Goal: Information Seeking & Learning: Understand process/instructions

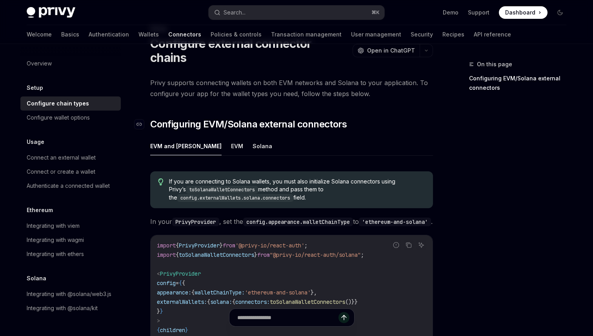
scroll to position [36, 0]
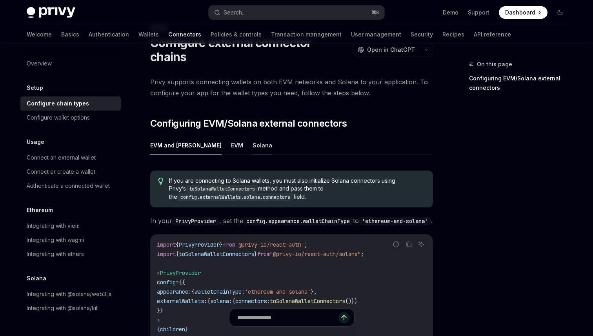
click at [253, 136] on button "Solana" at bounding box center [263, 145] width 20 height 18
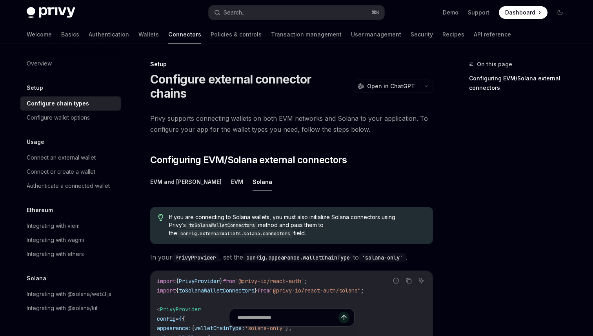
drag, startPoint x: 372, startPoint y: 118, endPoint x: 231, endPoint y: 124, distance: 141.4
click at [231, 124] on div "Privy supports connecting wallets on both EVM networks and Solana to your appli…" at bounding box center [291, 265] width 283 height 305
click at [313, 221] on span "If you are connecting to Solana wallets, you must also initialize Solana connec…" at bounding box center [297, 225] width 256 height 24
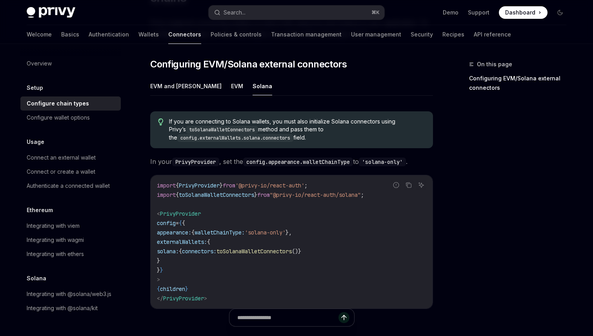
scroll to position [89, 0]
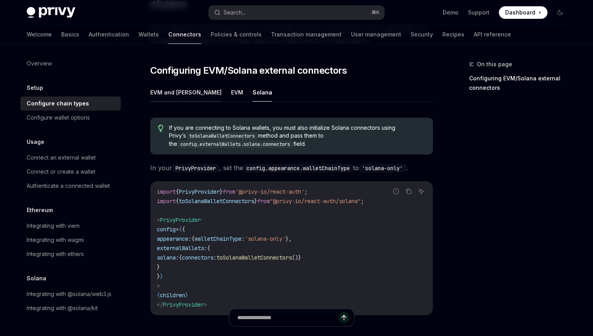
click at [179, 83] on button "EVM and Solana" at bounding box center [185, 92] width 71 height 18
type textarea "*"
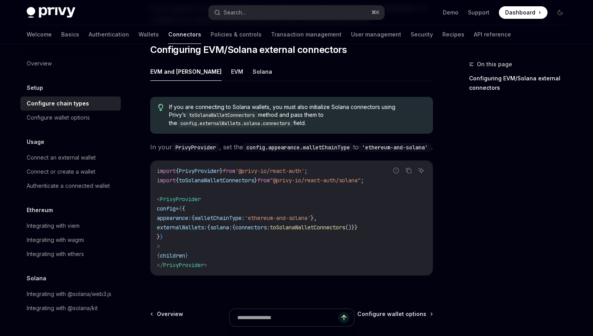
scroll to position [113, 0]
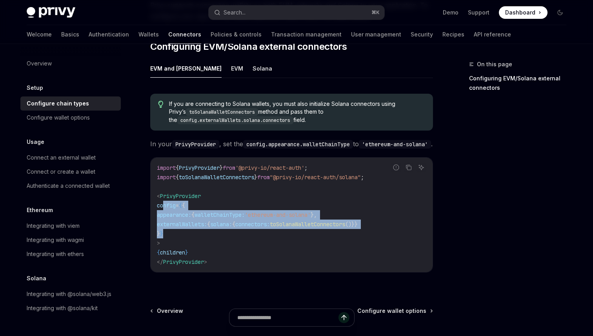
drag, startPoint x: 178, startPoint y: 231, endPoint x: 164, endPoint y: 203, distance: 31.2
click at [164, 203] on code "import { PrivyProvider } from '@privy-io/react-auth' ; import { toSolanaWalletC…" at bounding box center [292, 215] width 270 height 104
copy code "config = { { appearance: { walletChainType: 'ethereum-and-solana' }, externalWa…"
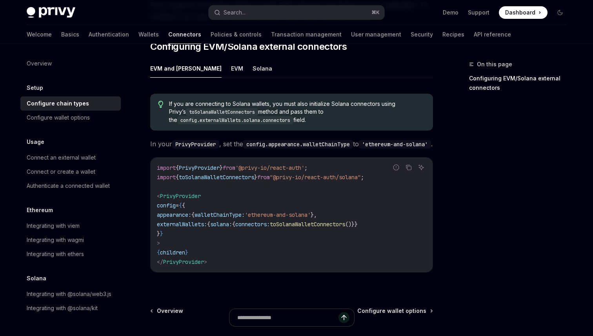
click at [368, 193] on code "import { PrivyProvider } from '@privy-io/react-auth' ; import { toSolanaWalletC…" at bounding box center [292, 215] width 270 height 104
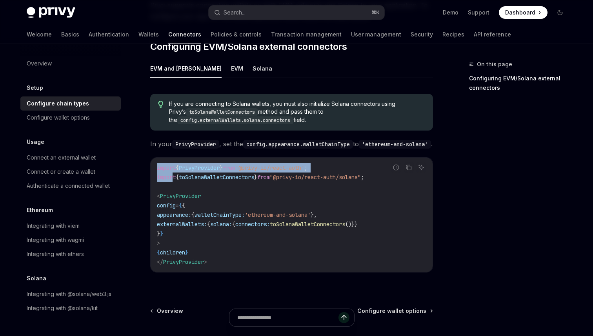
drag, startPoint x: 385, startPoint y: 174, endPoint x: 173, endPoint y: 172, distance: 212.3
click at [173, 172] on div "Report incorrect code Copy Ask AI import { PrivyProvider } from '@privy-io/reac…" at bounding box center [291, 214] width 283 height 115
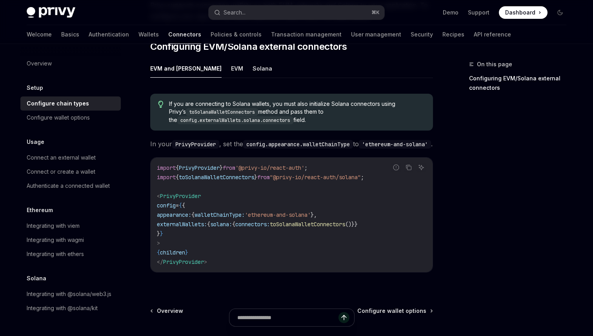
click at [226, 174] on span "toSolanaWalletConnectors" at bounding box center [216, 177] width 75 height 7
drag, startPoint x: 157, startPoint y: 173, endPoint x: 377, endPoint y: 173, distance: 219.4
click at [376, 173] on div "Report incorrect code Copy Ask AI import { PrivyProvider } from '@privy-io/reac…" at bounding box center [291, 214] width 283 height 115
click at [385, 176] on div "Report incorrect code" at bounding box center [396, 180] width 55 height 8
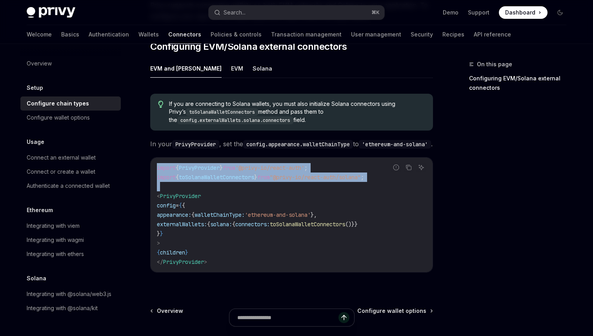
drag, startPoint x: 385, startPoint y: 175, endPoint x: 376, endPoint y: 183, distance: 12.8
click at [376, 184] on div "Report incorrect code Copy Ask AI import { PrivyProvider } from '@privy-io/reac…" at bounding box center [291, 214] width 283 height 115
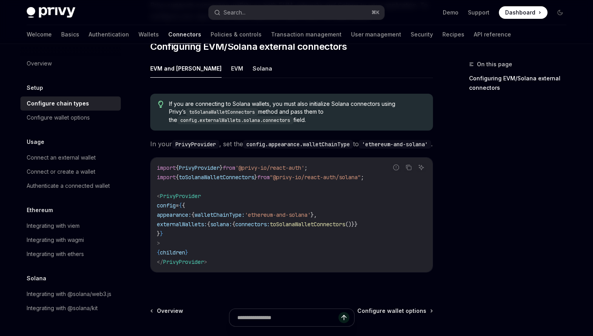
click at [267, 221] on span "connectors:" at bounding box center [252, 224] width 35 height 7
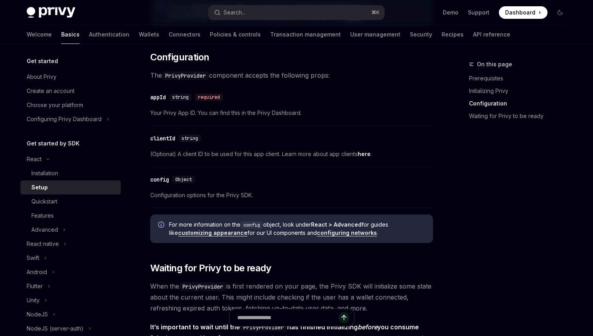
scroll to position [636, 0]
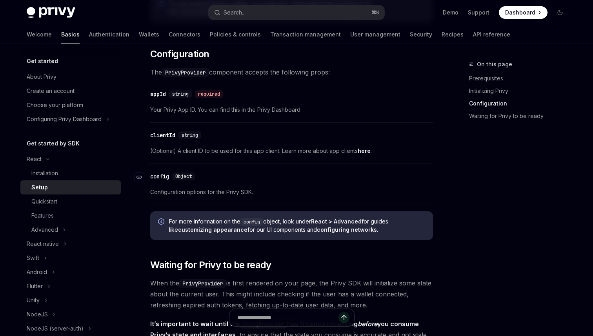
click at [164, 176] on div "config" at bounding box center [159, 177] width 19 height 8
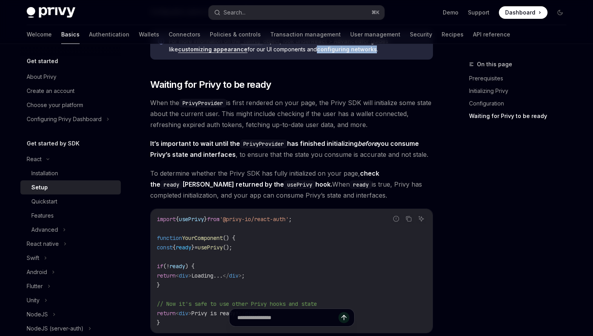
scroll to position [828, 0]
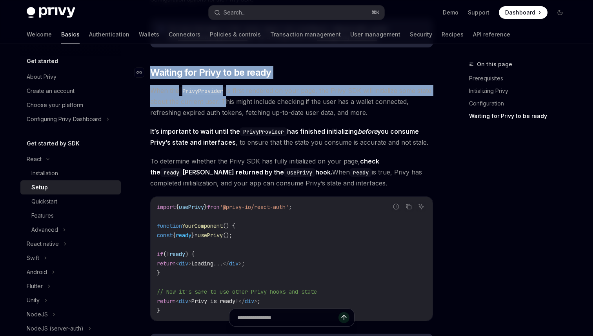
drag, startPoint x: 237, startPoint y: 100, endPoint x: 151, endPoint y: 73, distance: 90.3
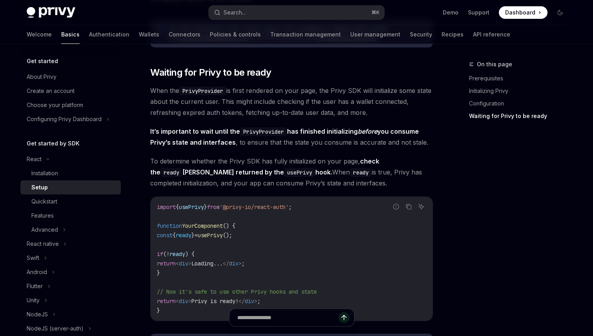
click at [254, 100] on span "When the PrivyProvider is first rendered on your page, the Privy SDK will initi…" at bounding box center [291, 101] width 283 height 33
drag, startPoint x: 367, startPoint y: 112, endPoint x: 175, endPoint y: 187, distance: 206.5
click at [368, 184] on span "To determine whether the Privy SDK has fully initialized on your page, check th…" at bounding box center [291, 172] width 283 height 33
drag, startPoint x: 368, startPoint y: 184, endPoint x: 358, endPoint y: 177, distance: 12.6
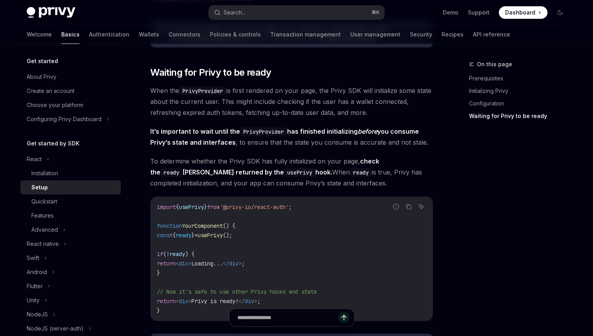
click at [358, 177] on span "To determine whether the Privy SDK has fully initialized on your page, check th…" at bounding box center [291, 172] width 283 height 33
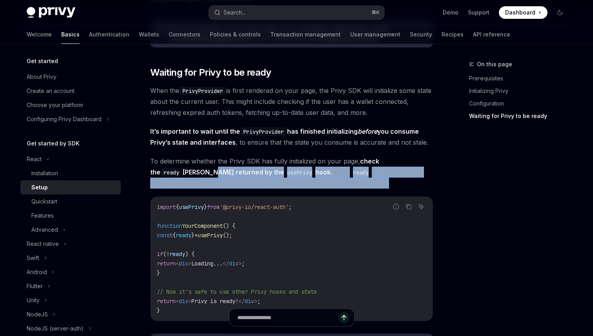
drag, startPoint x: 355, startPoint y: 184, endPoint x: 179, endPoint y: 175, distance: 175.7
click at [179, 175] on span "To determine whether the Privy SDK has fully initialized on your page, check th…" at bounding box center [291, 172] width 283 height 33
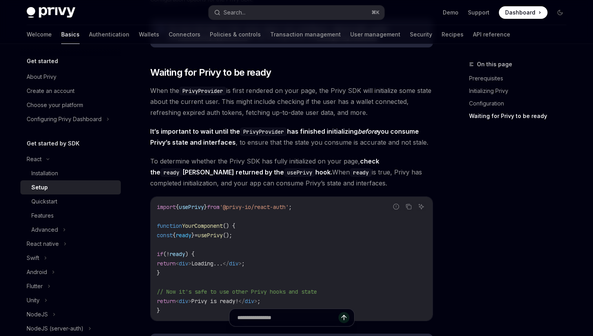
click at [261, 162] on span "To determine whether the Privy SDK has fully initialized on your page, check th…" at bounding box center [291, 172] width 283 height 33
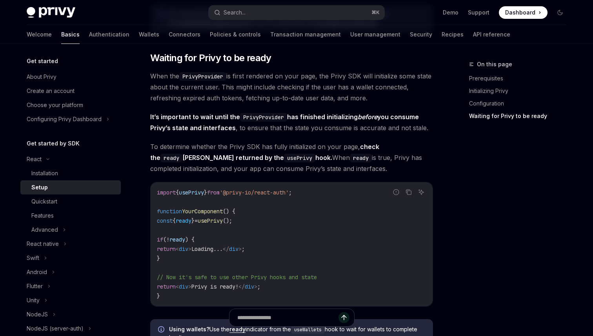
scroll to position [839, 0]
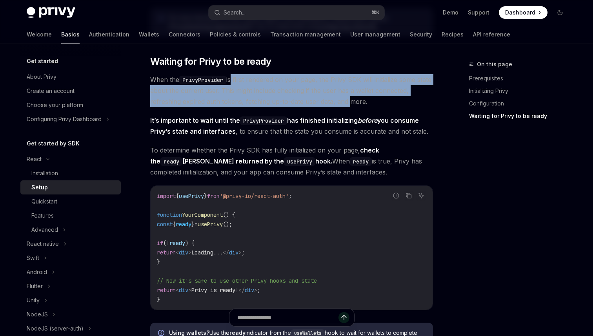
drag, startPoint x: 234, startPoint y: 80, endPoint x: 346, endPoint y: 98, distance: 112.9
click at [346, 98] on span "When the PrivyProvider is first rendered on your page, the Privy SDK will initi…" at bounding box center [291, 90] width 283 height 33
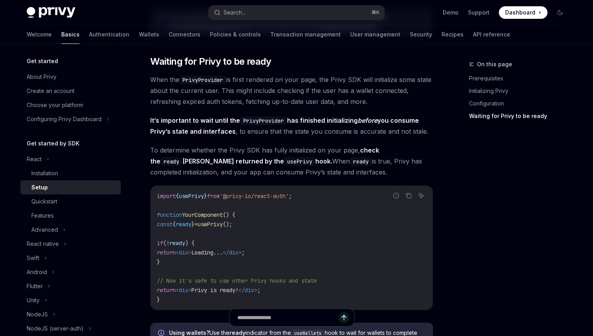
click at [370, 98] on span "When the PrivyProvider is first rendered on your page, the Privy SDK will initi…" at bounding box center [291, 90] width 283 height 33
drag, startPoint x: 369, startPoint y: 102, endPoint x: 362, endPoint y: 102, distance: 7.5
click at [362, 102] on span "When the PrivyProvider is first rendered on your page, the Privy SDK will initi…" at bounding box center [291, 90] width 283 height 33
click at [310, 151] on span "To determine whether the Privy SDK has fully initialized on your page, check th…" at bounding box center [291, 161] width 283 height 33
drag, startPoint x: 357, startPoint y: 174, endPoint x: 353, endPoint y: 167, distance: 8.3
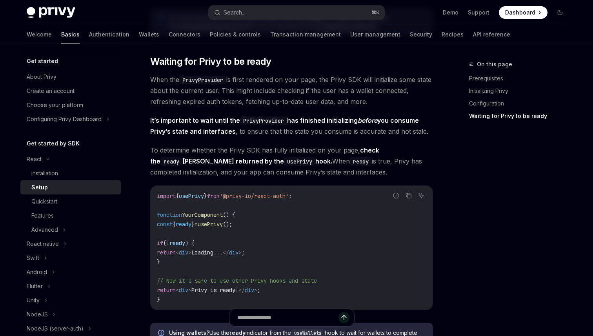
click at [353, 167] on span "To determine whether the Privy SDK has fully initialized on your page, check th…" at bounding box center [291, 161] width 283 height 33
click at [365, 170] on span "To determine whether the Privy SDK has fully initialized on your page, check th…" at bounding box center [291, 161] width 283 height 33
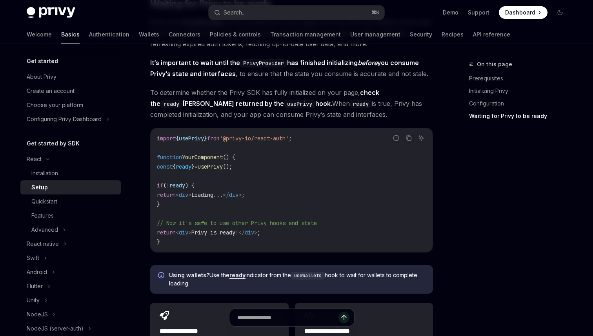
scroll to position [898, 0]
click at [357, 114] on span "To determine whether the Privy SDK has fully initialized on your page, check th…" at bounding box center [291, 102] width 283 height 33
drag, startPoint x: 262, startPoint y: 166, endPoint x: 164, endPoint y: 165, distance: 97.3
click at [164, 165] on code "import { usePrivy } from '@privy-io/react-auth' ; function YourComponent () { c…" at bounding box center [292, 189] width 270 height 113
copy span "const { ready } = usePrivy ();"
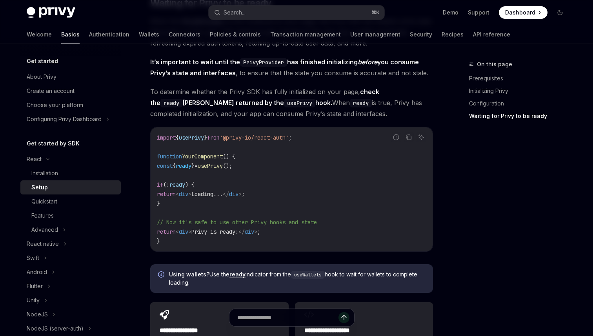
click at [188, 195] on span "div" at bounding box center [183, 194] width 9 height 7
drag, startPoint x: 176, startPoint y: 202, endPoint x: 160, endPoint y: 173, distance: 33.0
click at [160, 173] on code "import { usePrivy } from '@privy-io/react-auth' ; function YourComponent () { c…" at bounding box center [292, 189] width 270 height 113
click at [279, 231] on code "import { usePrivy } from '@privy-io/react-auth' ; function YourComponent () { c…" at bounding box center [292, 189] width 270 height 113
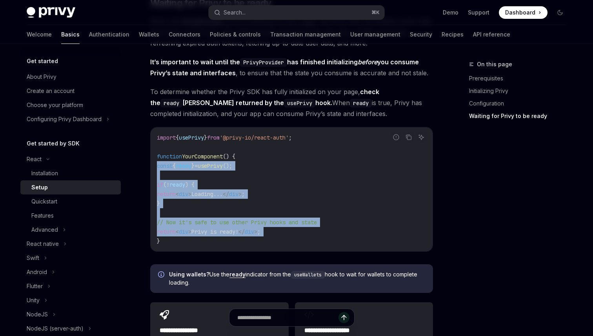
drag, startPoint x: 279, startPoint y: 231, endPoint x: 147, endPoint y: 164, distance: 148.1
copy code "const { ready } = usePrivy (); if ( ! ready ) { return < div > Loading... </ di…"
click at [255, 173] on code "import { usePrivy } from '@privy-io/react-auth' ; function YourComponent () { c…" at bounding box center [292, 189] width 270 height 113
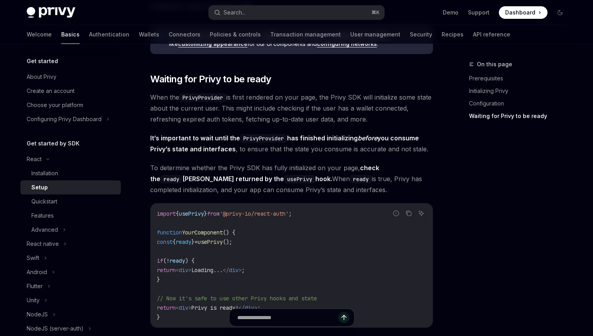
scroll to position [821, 0]
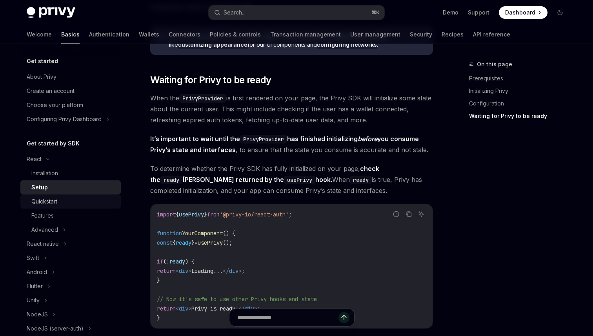
click at [57, 201] on div "Quickstart" at bounding box center [44, 201] width 26 height 9
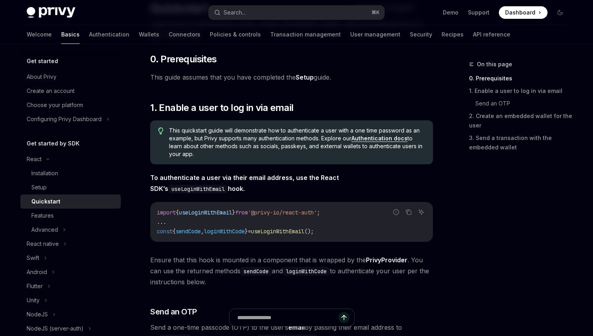
scroll to position [69, 0]
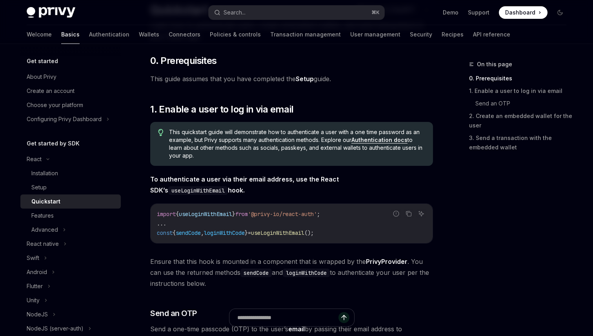
click at [201, 159] on span "This quickstart guide will demonstrate how to authenticate a user with a one ti…" at bounding box center [297, 143] width 256 height 31
click at [200, 161] on div "This quickstart guide will demonstrate how to authenticate a user with a one ti…" at bounding box center [291, 144] width 283 height 44
click at [201, 157] on span "This quickstart guide will demonstrate how to authenticate a user with a one ti…" at bounding box center [297, 143] width 256 height 31
click at [199, 154] on span "This quickstart guide will demonstrate how to authenticate a user with a one ti…" at bounding box center [297, 143] width 256 height 31
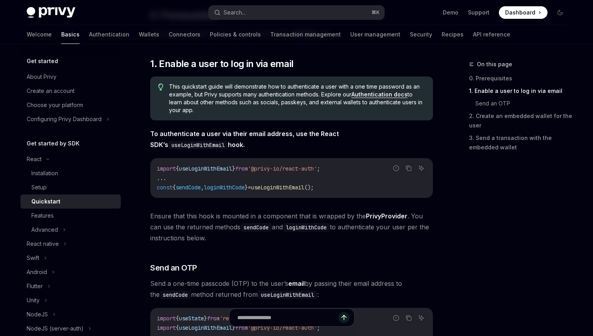
scroll to position [114, 0]
drag, startPoint x: 202, startPoint y: 109, endPoint x: 197, endPoint y: 113, distance: 6.2
click at [197, 113] on span "This quickstart guide will demonstrate how to authenticate a user with a one ti…" at bounding box center [297, 99] width 256 height 31
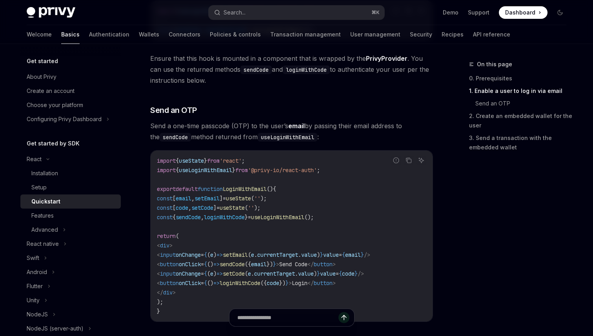
scroll to position [276, 0]
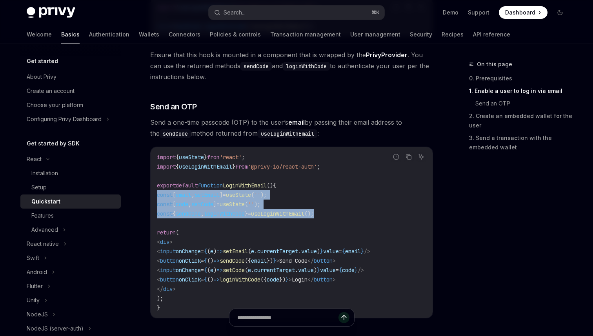
drag, startPoint x: 350, startPoint y: 214, endPoint x: 139, endPoint y: 196, distance: 211.9
click at [139, 196] on div "React Quickstart OpenAI Open in ChatGPT Learn how to authenticate users, create…" at bounding box center [218, 326] width 433 height 1086
copy code "const [ email , setEmail ] = useState ( '' ); const [ code , setCode ] = useSta…"
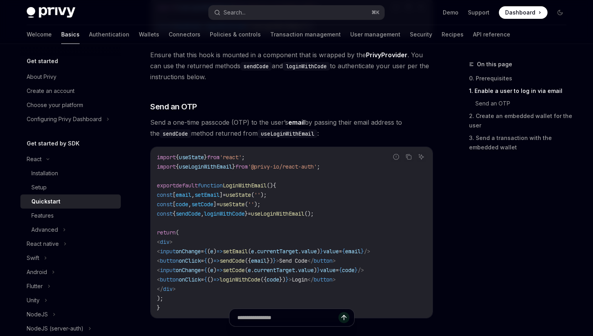
click at [240, 226] on code "import { useState } from 'react' ; import { useLoginWithEmail } from '@privy-io…" at bounding box center [292, 233] width 270 height 160
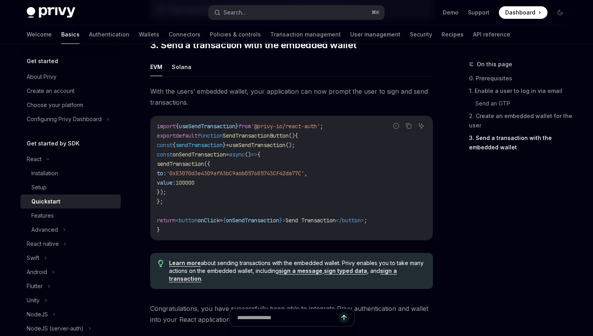
scroll to position [667, 0]
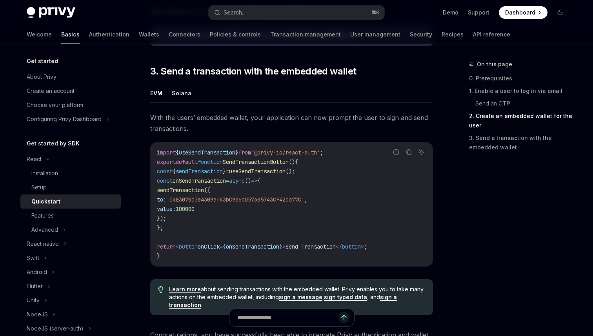
click at [188, 95] on button "Solana" at bounding box center [182, 93] width 20 height 18
type textarea "*"
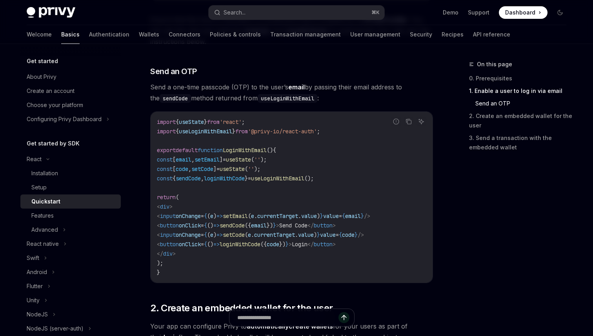
scroll to position [309, 0]
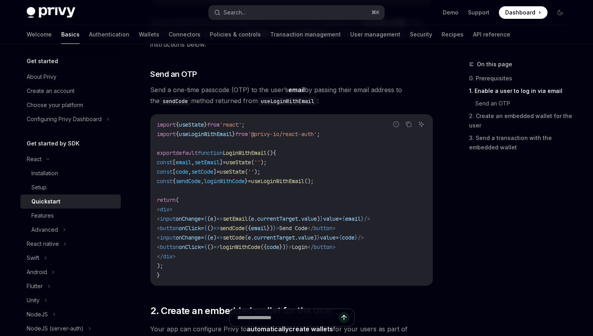
click at [347, 183] on code "import { useState } from 'react' ; import { useLoginWithEmail } from '@privy-io…" at bounding box center [292, 200] width 270 height 160
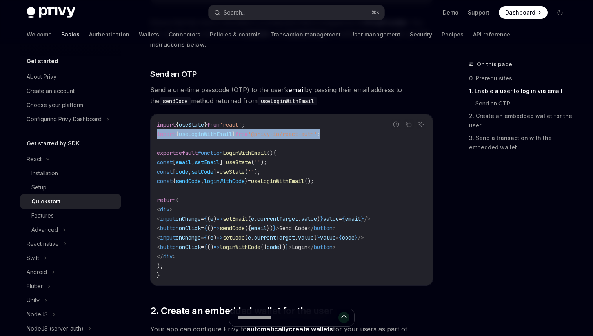
drag, startPoint x: 339, startPoint y: 135, endPoint x: 147, endPoint y: 132, distance: 192.7
copy span "import { useLoginWithEmail } from '@privy-io/react-auth' ;"
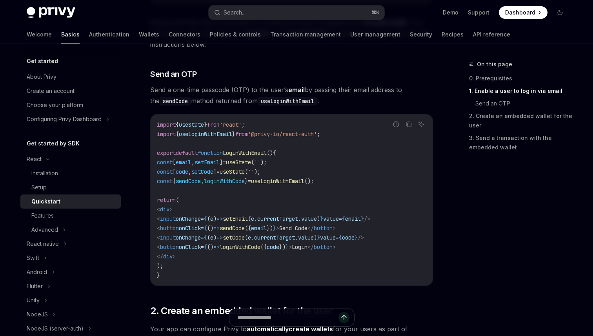
click at [234, 175] on code "import { useState } from 'react' ; import { useLoginWithEmail } from '@privy-io…" at bounding box center [292, 200] width 270 height 160
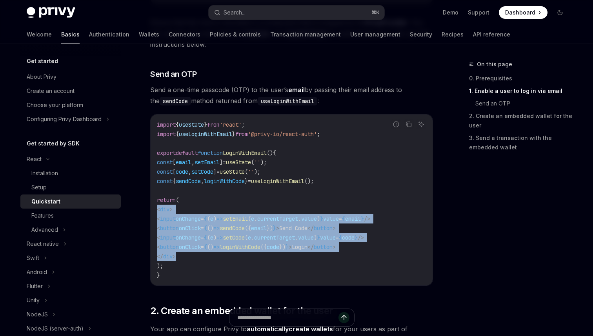
drag, startPoint x: 195, startPoint y: 257, endPoint x: 154, endPoint y: 213, distance: 60.5
click at [154, 213] on div "import { useState } from 'react' ; import { useLoginWithEmail } from '@privy-io…" at bounding box center [292, 200] width 282 height 171
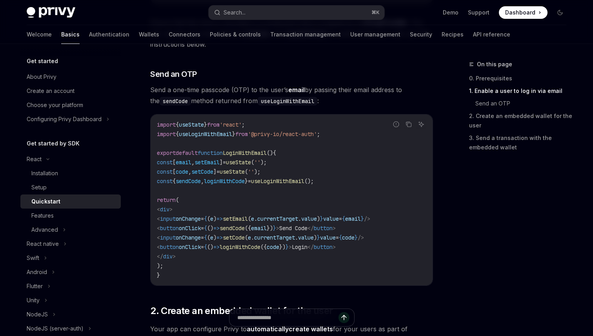
click at [273, 193] on code "import { useState } from 'react' ; import { useLoginWithEmail } from '@privy-io…" at bounding box center [292, 200] width 270 height 160
click at [407, 124] on icon "Copy the contents from the code block" at bounding box center [409, 124] width 6 height 6
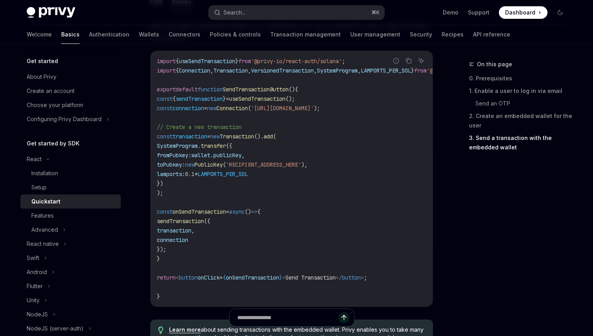
scroll to position [751, 0]
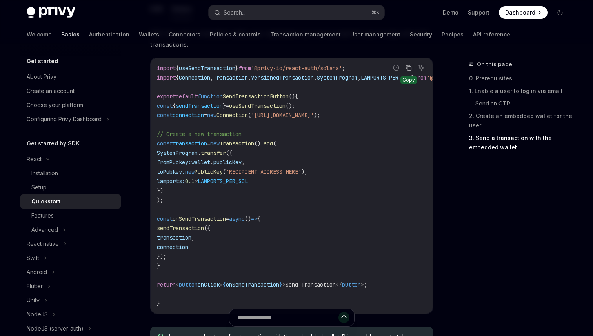
click at [410, 71] on icon "Copy the contents from the code block" at bounding box center [409, 68] width 6 height 6
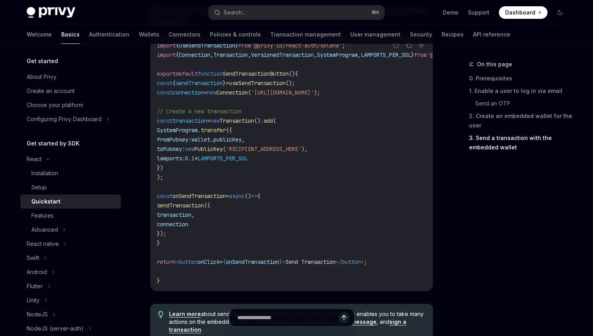
scroll to position [772, 0]
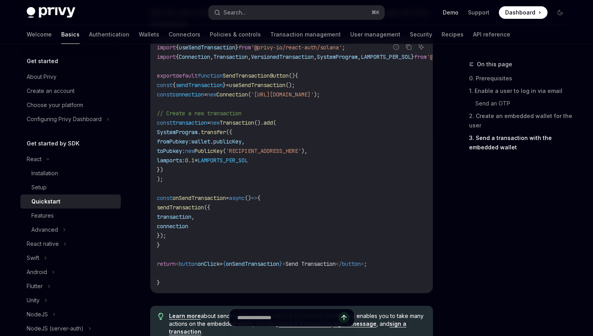
click at [454, 15] on link "Demo" at bounding box center [451, 13] width 16 height 8
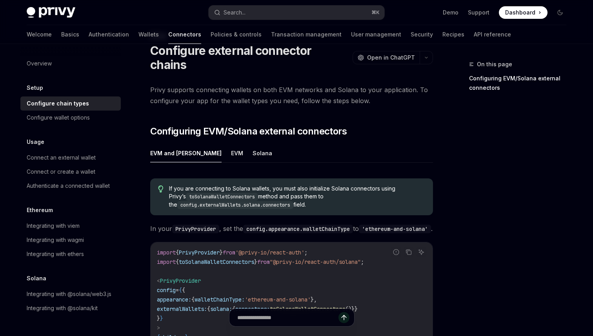
scroll to position [14, 0]
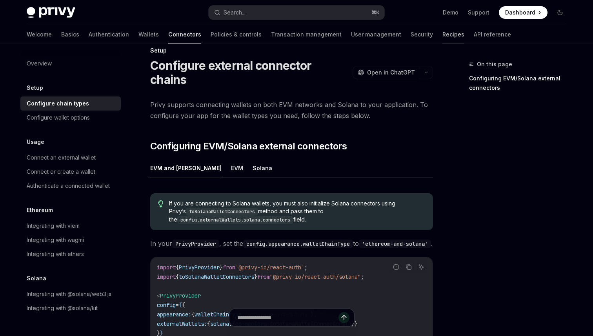
click at [443, 38] on link "Recipes" at bounding box center [454, 34] width 22 height 19
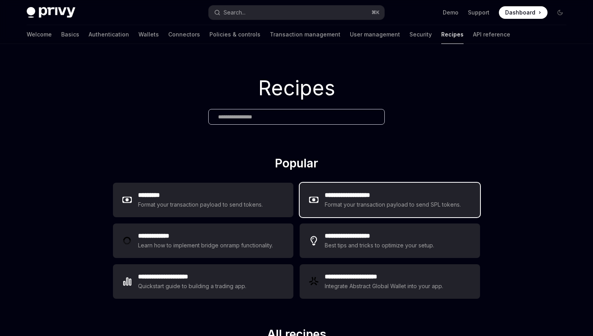
click at [351, 205] on div "Format your transaction payload to send SPL tokens." at bounding box center [393, 204] width 137 height 9
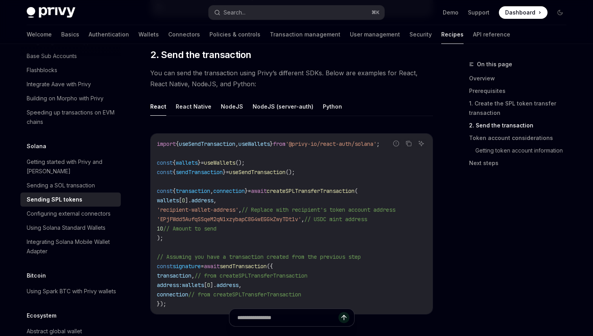
scroll to position [872, 0]
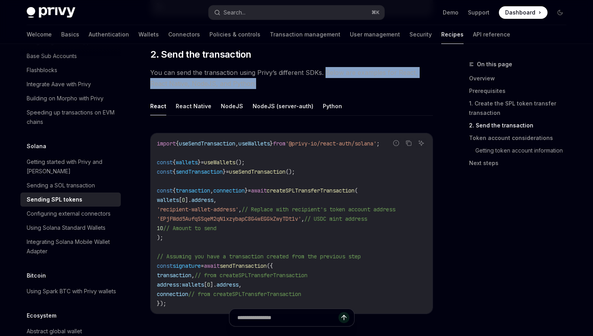
drag, startPoint x: 323, startPoint y: 68, endPoint x: 327, endPoint y: 78, distance: 10.9
click at [327, 78] on span "You can send the transaction using Privy’s different SDKs. Below are examples f…" at bounding box center [291, 78] width 283 height 22
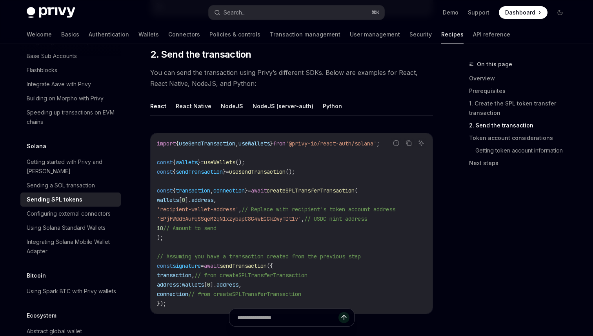
click at [264, 194] on code "import { useSendTransaction , useWallets } from '@privy-io/react-auth/solana' ;…" at bounding box center [292, 224] width 270 height 170
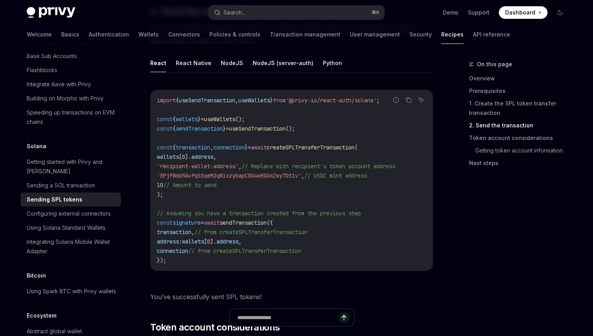
scroll to position [915, 0]
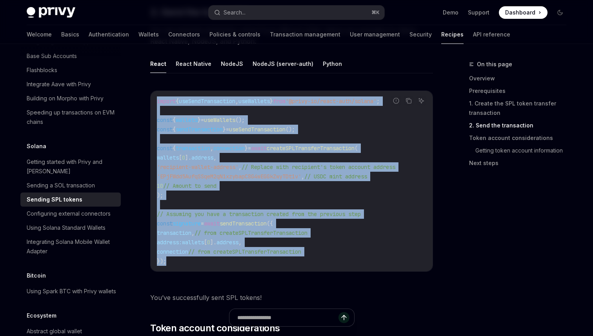
drag, startPoint x: 178, startPoint y: 257, endPoint x: 162, endPoint y: 92, distance: 165.6
click at [162, 92] on div "import { useSendTransaction , useWallets } from '@privy-io/react-auth/solana' ;…" at bounding box center [292, 181] width 282 height 181
click at [312, 153] on code "import { useSendTransaction , useWallets } from '@privy-io/react-auth/solana' ;…" at bounding box center [292, 182] width 270 height 170
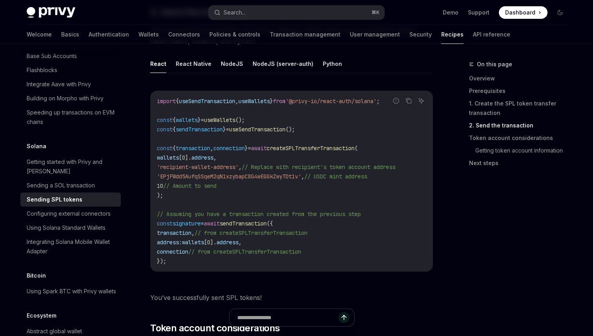
click at [309, 200] on code "import { useSendTransaction , useWallets } from '@privy-io/react-auth/solana' ;…" at bounding box center [292, 182] width 270 height 170
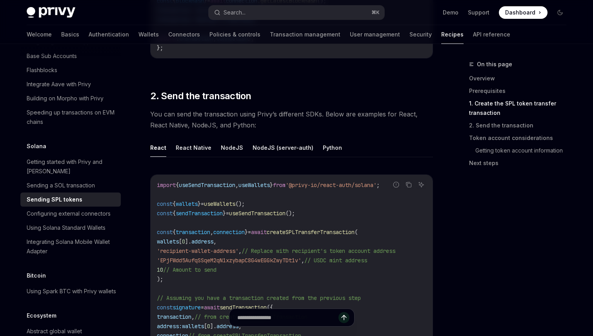
scroll to position [824, 0]
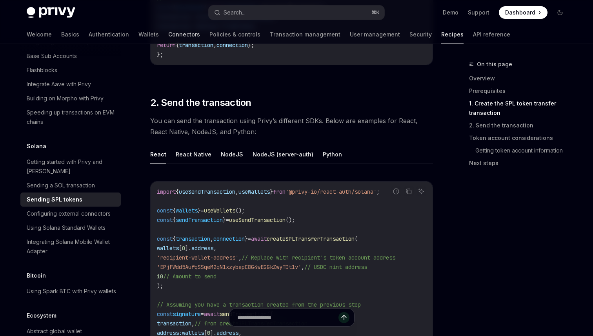
click at [168, 31] on link "Connectors" at bounding box center [184, 34] width 32 height 19
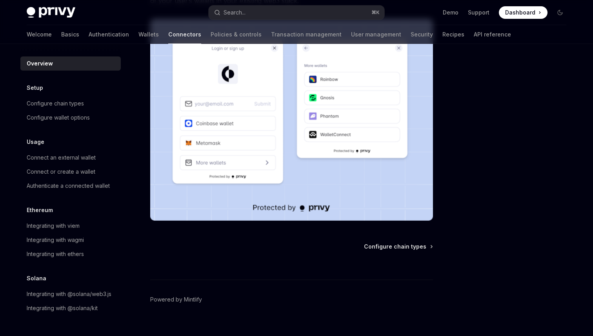
scroll to position [177, 0]
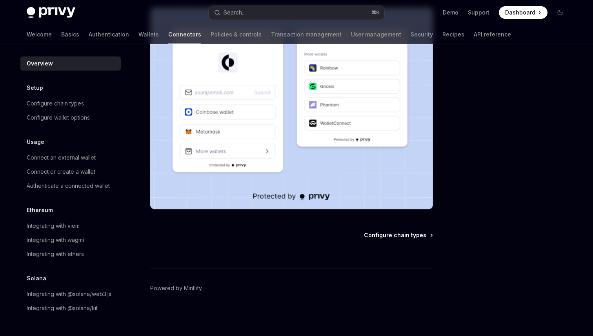
click at [381, 234] on span "Configure chain types" at bounding box center [395, 236] width 62 height 8
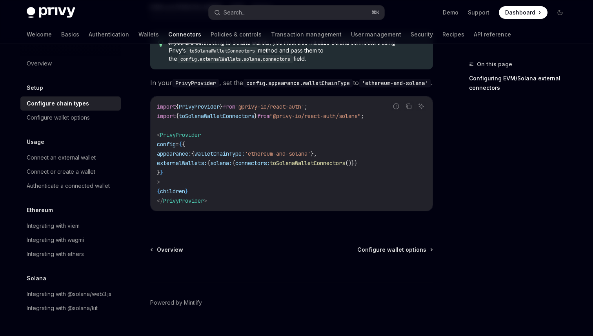
scroll to position [186, 0]
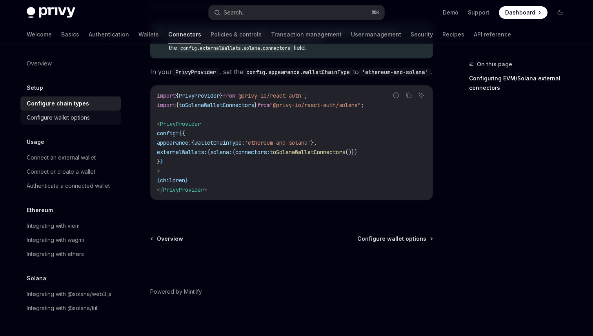
click at [89, 118] on div "Configure wallet options" at bounding box center [58, 117] width 63 height 9
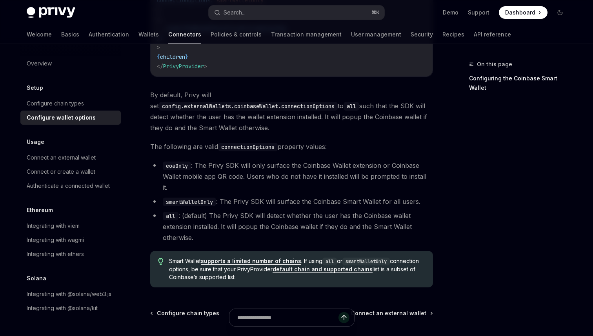
scroll to position [1159, 0]
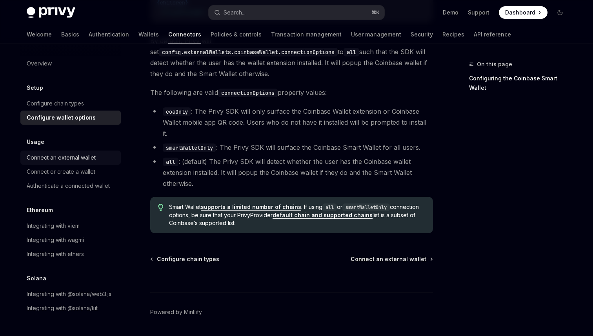
click at [62, 155] on div "Connect an external wallet" at bounding box center [61, 157] width 69 height 9
type textarea "*"
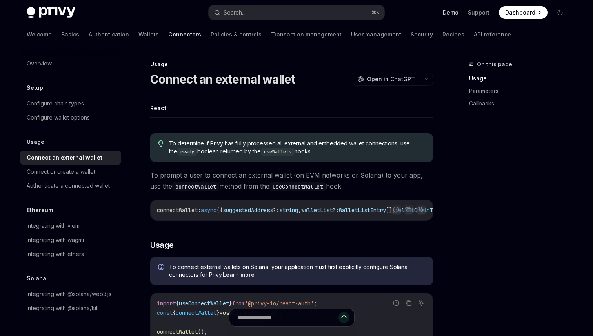
click at [454, 9] on link "Demo" at bounding box center [451, 13] width 16 height 8
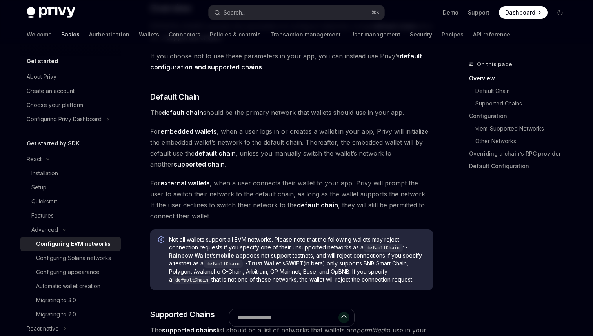
scroll to position [235, 0]
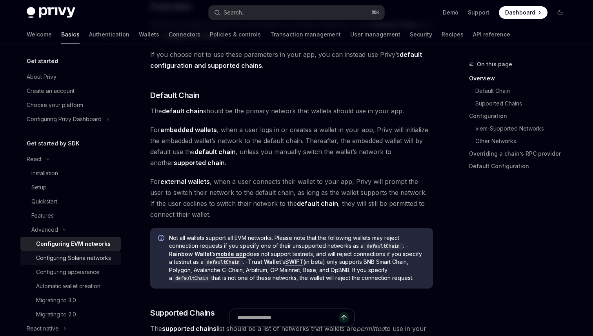
click at [86, 263] on link "Configuring Solana networks" at bounding box center [70, 258] width 100 height 14
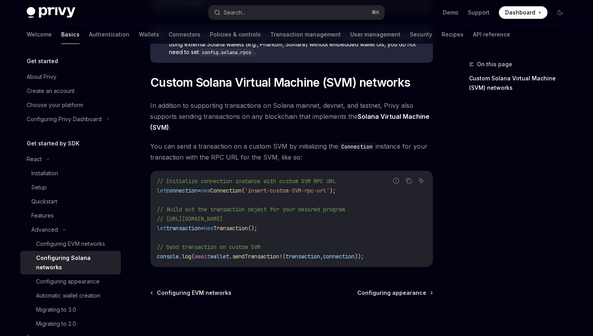
scroll to position [405, 0]
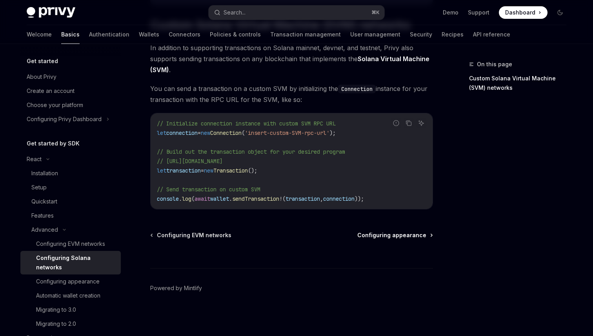
click at [399, 236] on span "Configuring appearance" at bounding box center [391, 236] width 69 height 8
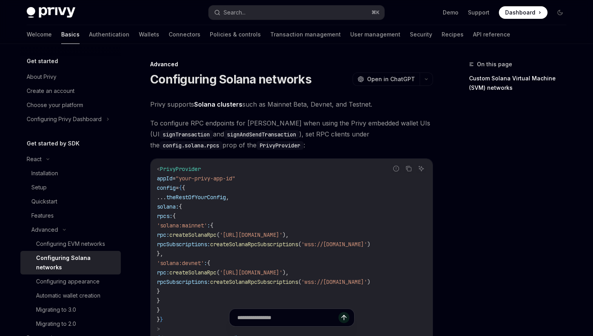
click at [64, 144] on h5 "Get started by SDK" at bounding box center [53, 143] width 53 height 9
click at [43, 175] on div "Installation" at bounding box center [44, 173] width 27 height 9
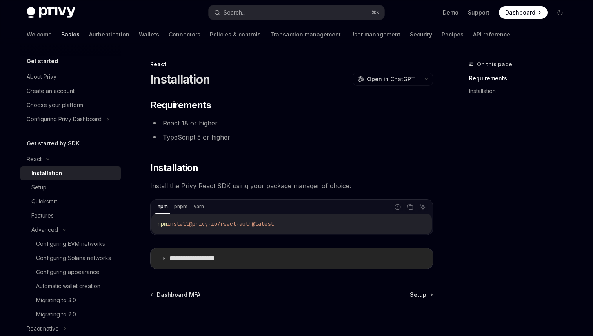
click at [177, 257] on p "**********" at bounding box center [202, 259] width 64 height 8
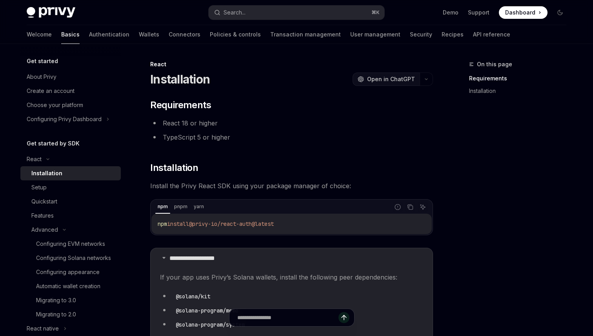
click at [402, 78] on span "Open in ChatGPT" at bounding box center [391, 79] width 48 height 8
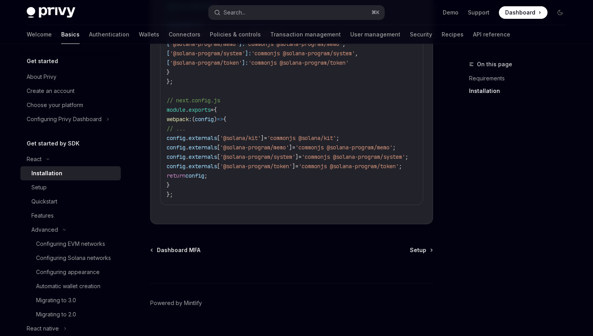
scroll to position [417, 0]
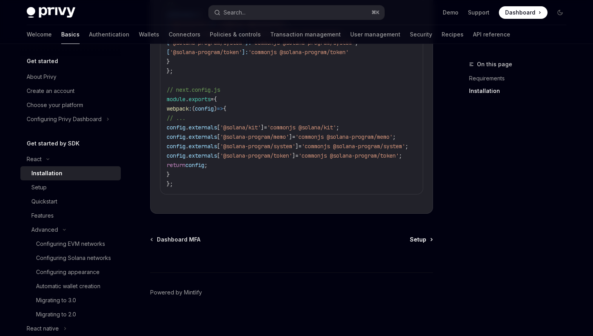
click at [418, 244] on span "Setup" at bounding box center [418, 240] width 16 height 8
type textarea "*"
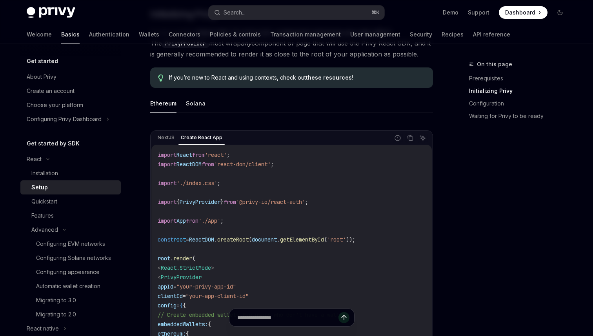
scroll to position [191, 0]
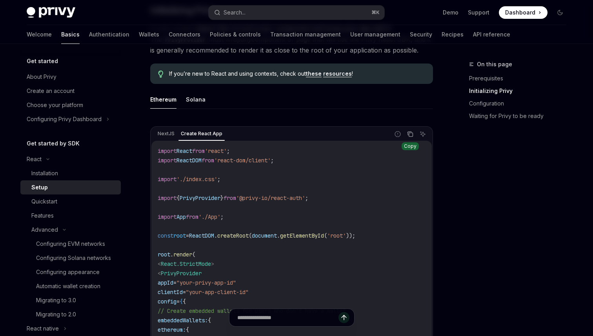
click at [411, 135] on icon "Copy the contents from the code block" at bounding box center [410, 134] width 6 height 6
click at [409, 133] on icon "Copy the contents from the code block" at bounding box center [410, 134] width 6 height 6
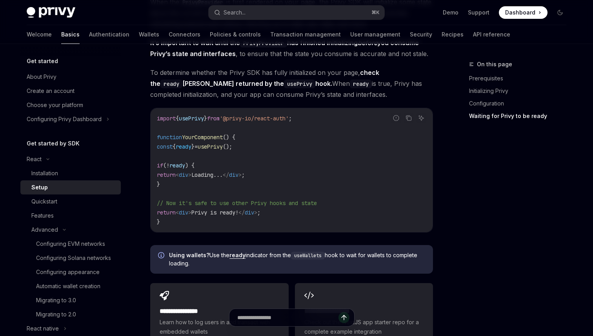
scroll to position [890, 0]
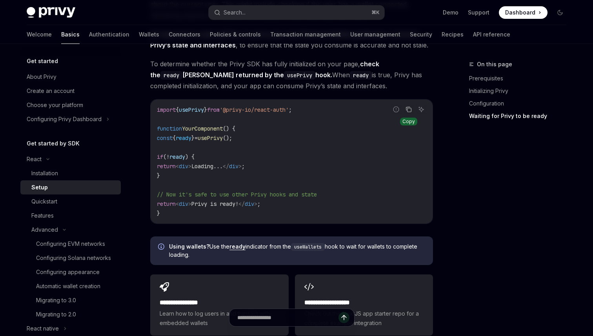
click at [410, 111] on icon "Copy the contents from the code block" at bounding box center [409, 109] width 6 height 6
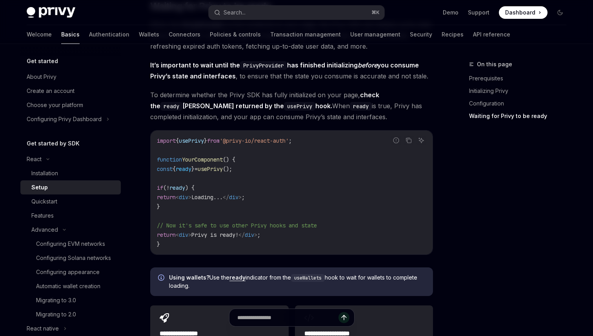
scroll to position [858, 0]
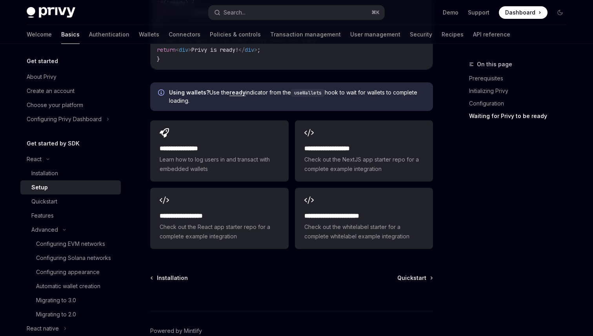
scroll to position [1048, 0]
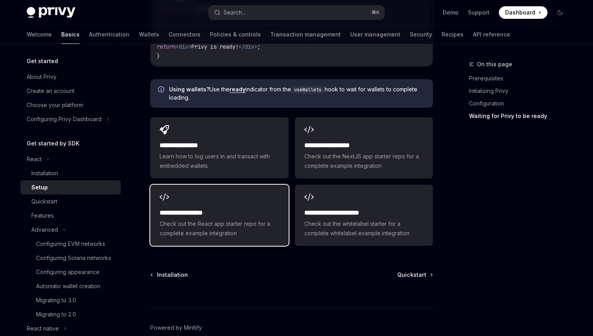
click at [220, 212] on h2 "**********" at bounding box center [219, 212] width 119 height 9
